Goal: Task Accomplishment & Management: Manage account settings

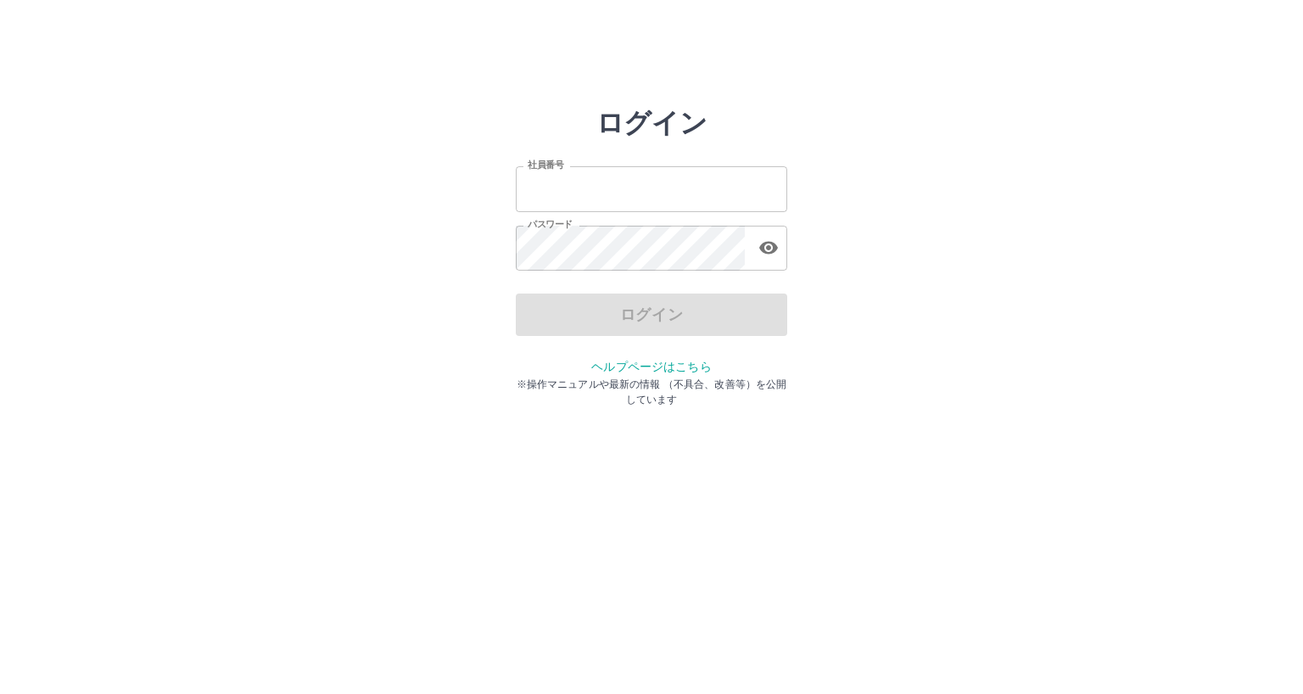
type input "*******"
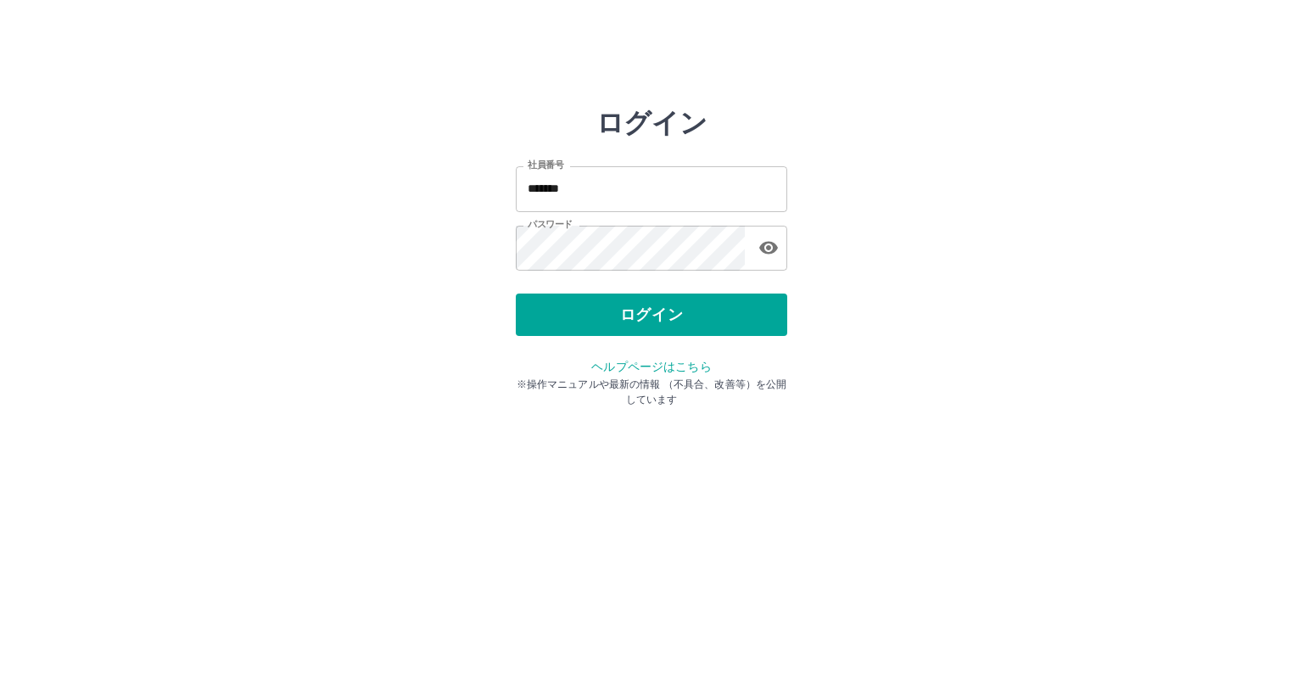
click at [638, 316] on div "ログイン" at bounding box center [651, 314] width 271 height 42
click at [638, 316] on button "ログイン" at bounding box center [651, 314] width 271 height 42
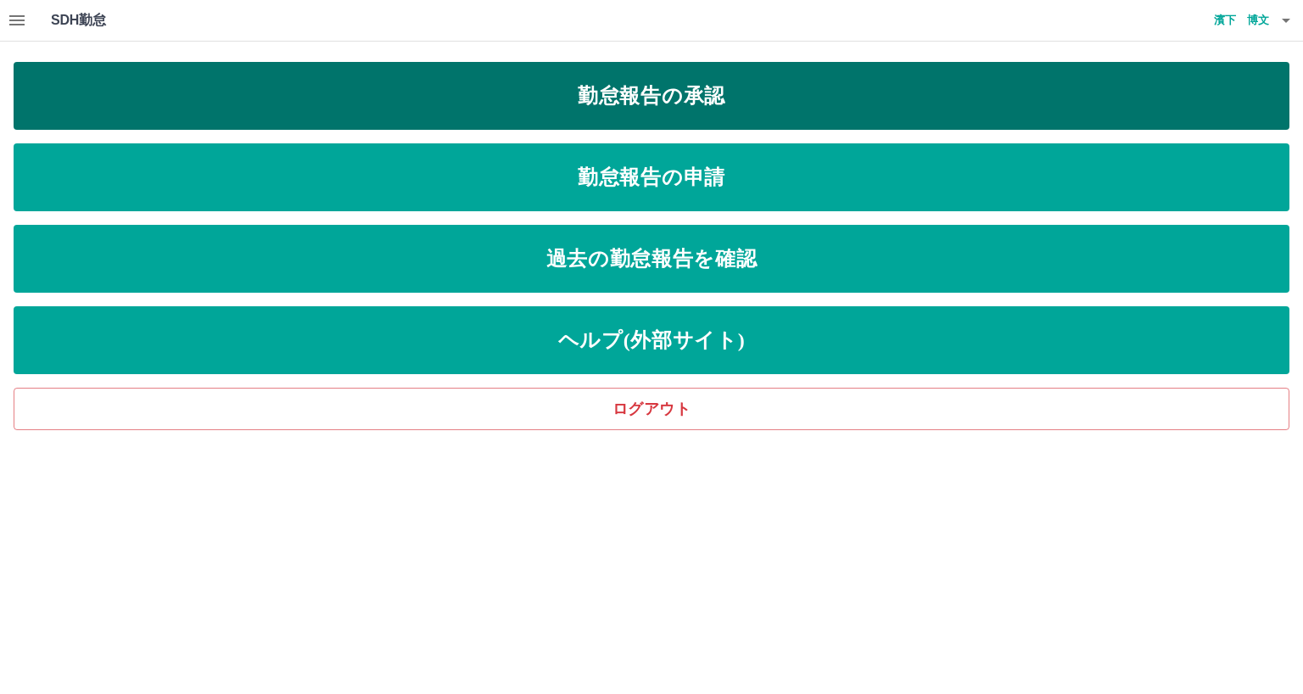
click at [625, 90] on link "勤怠報告の承認" at bounding box center [652, 96] width 1276 height 68
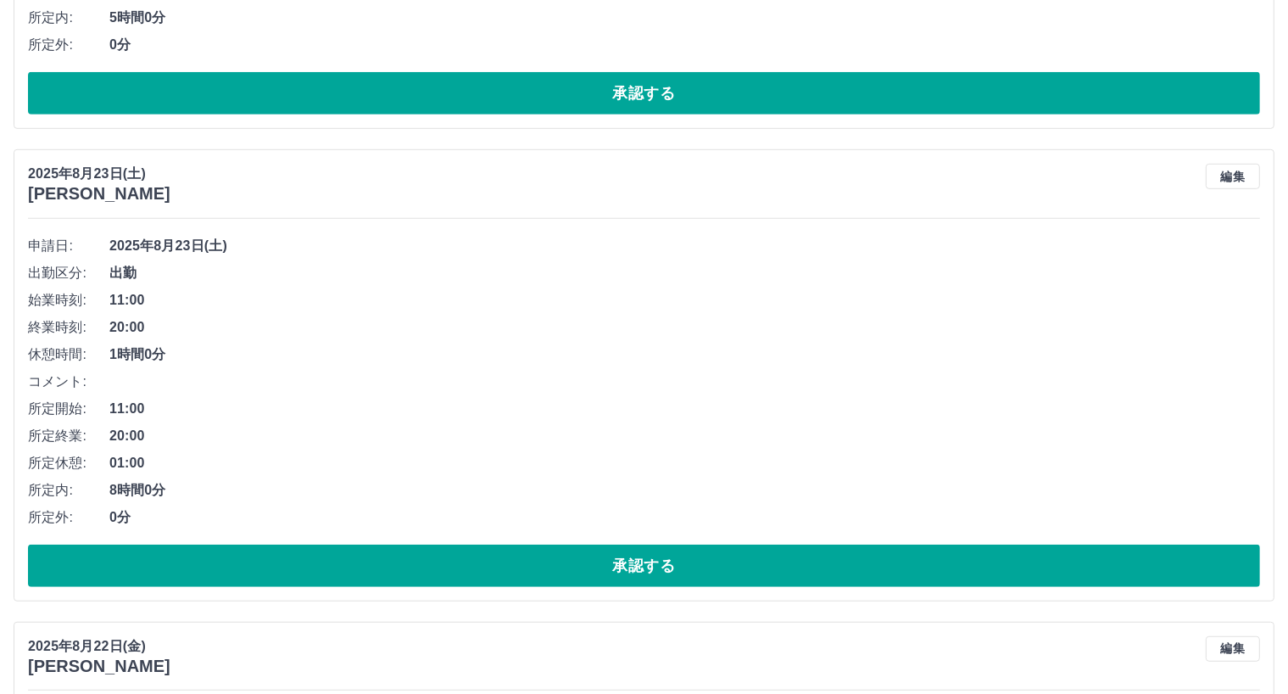
scroll to position [1012, 0]
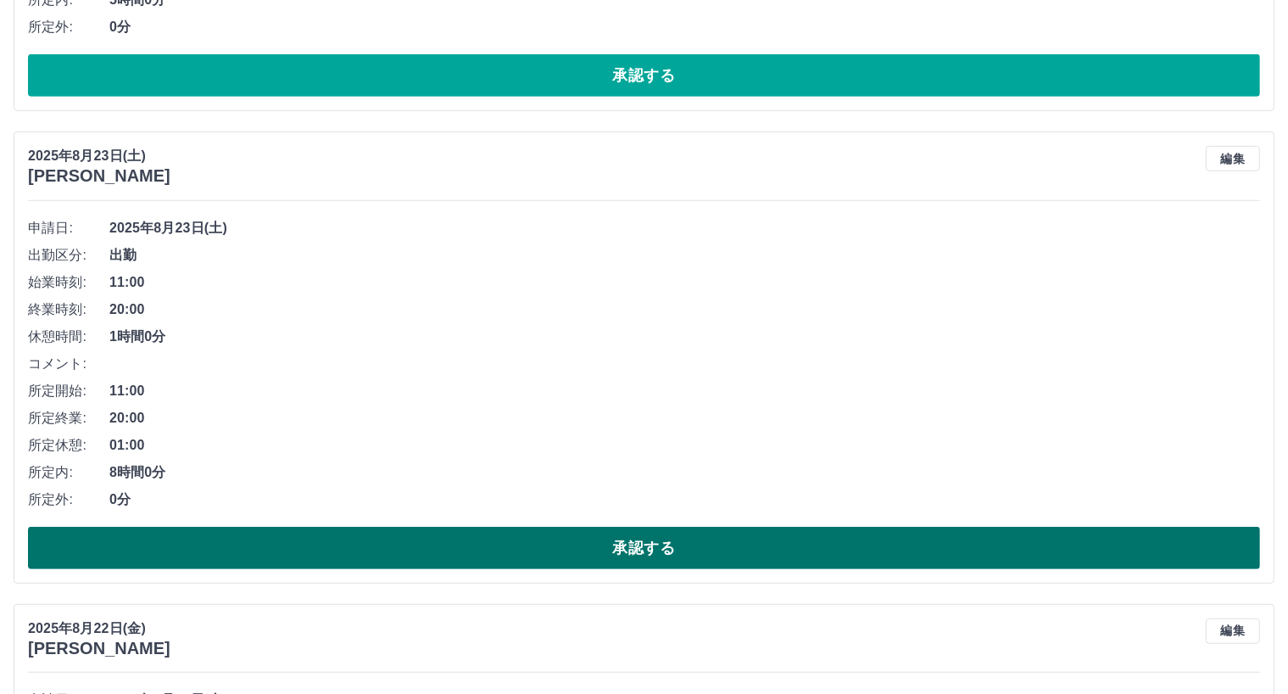
click at [611, 535] on button "承認する" at bounding box center [644, 548] width 1232 height 42
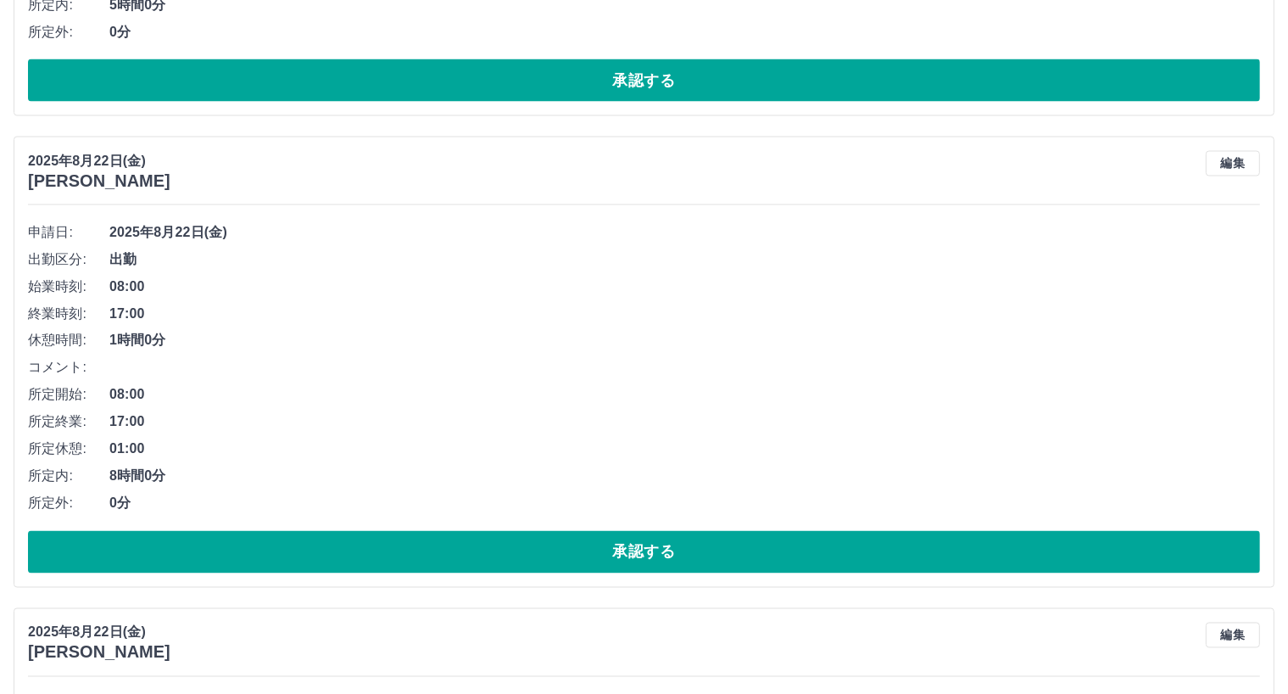
scroll to position [2912, 0]
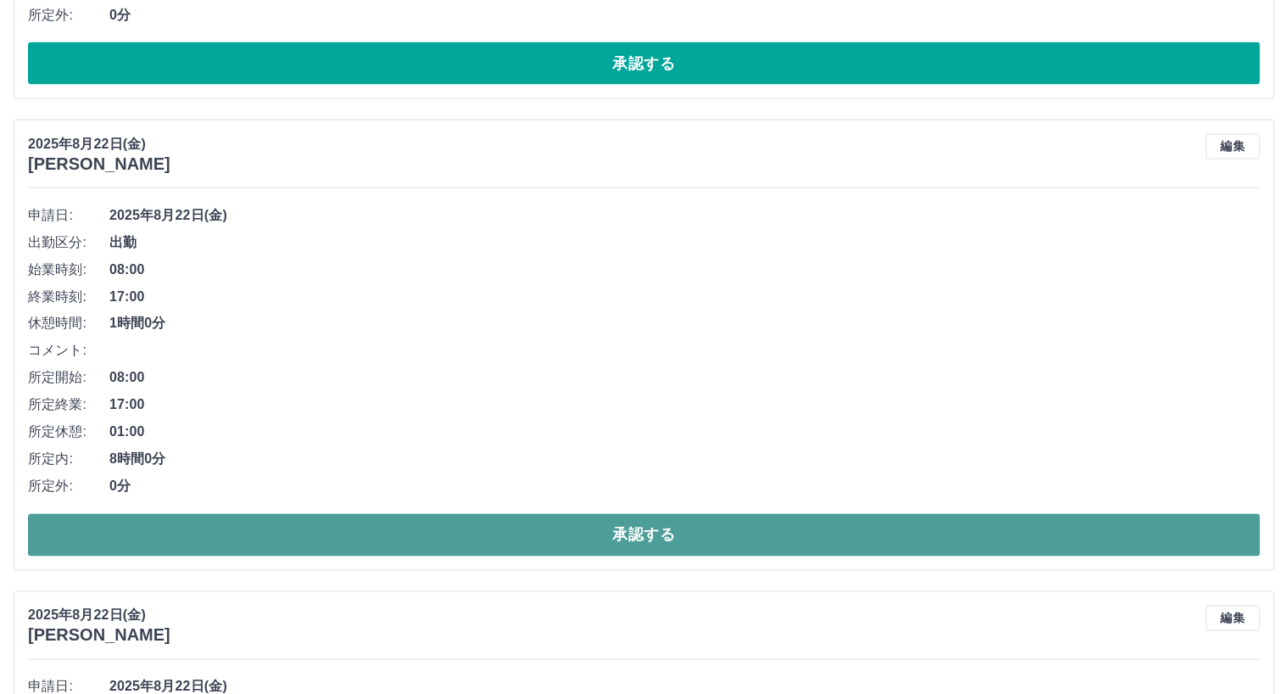
click at [648, 530] on button "承認する" at bounding box center [644, 535] width 1232 height 42
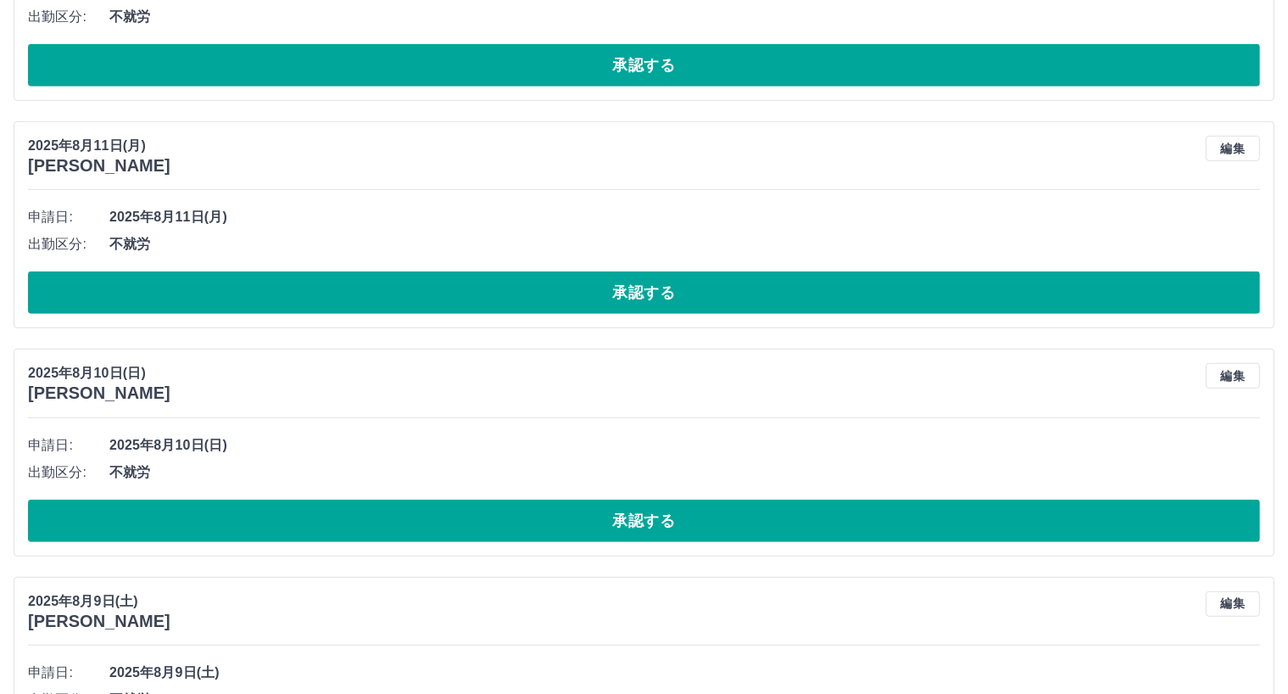
scroll to position [7459, 0]
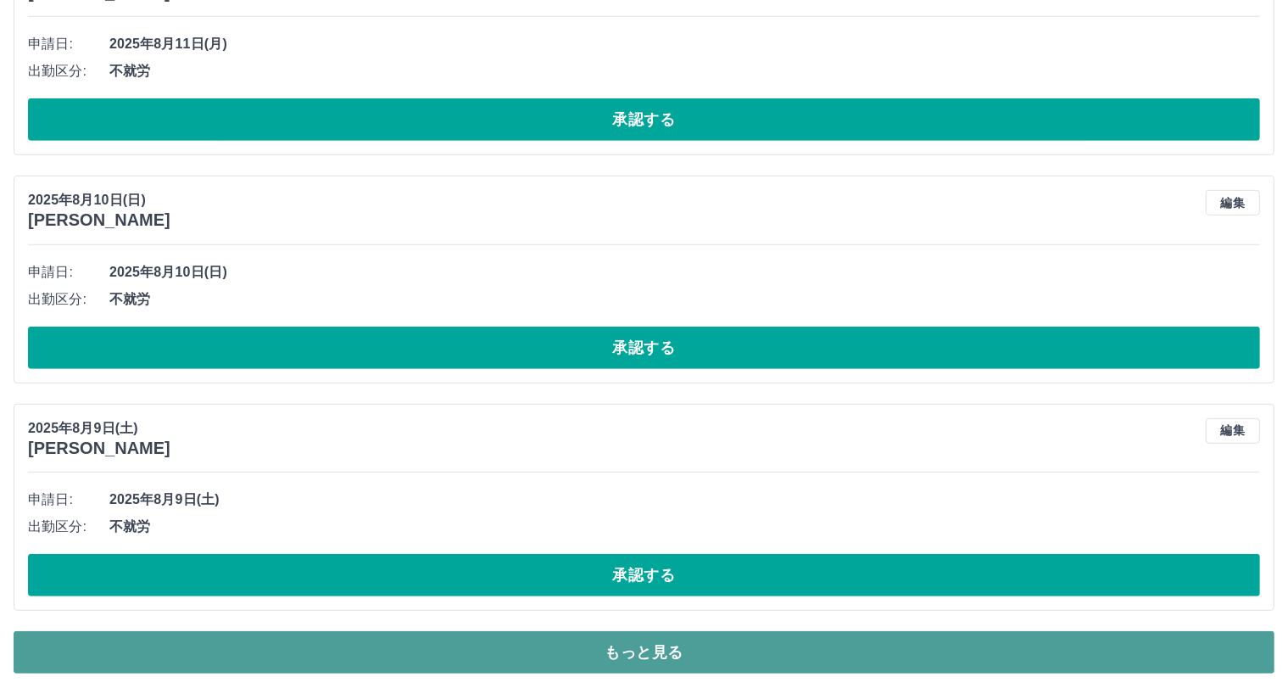
click at [692, 651] on button "もっと見る" at bounding box center [644, 652] width 1261 height 42
